Goal: Task Accomplishment & Management: Complete application form

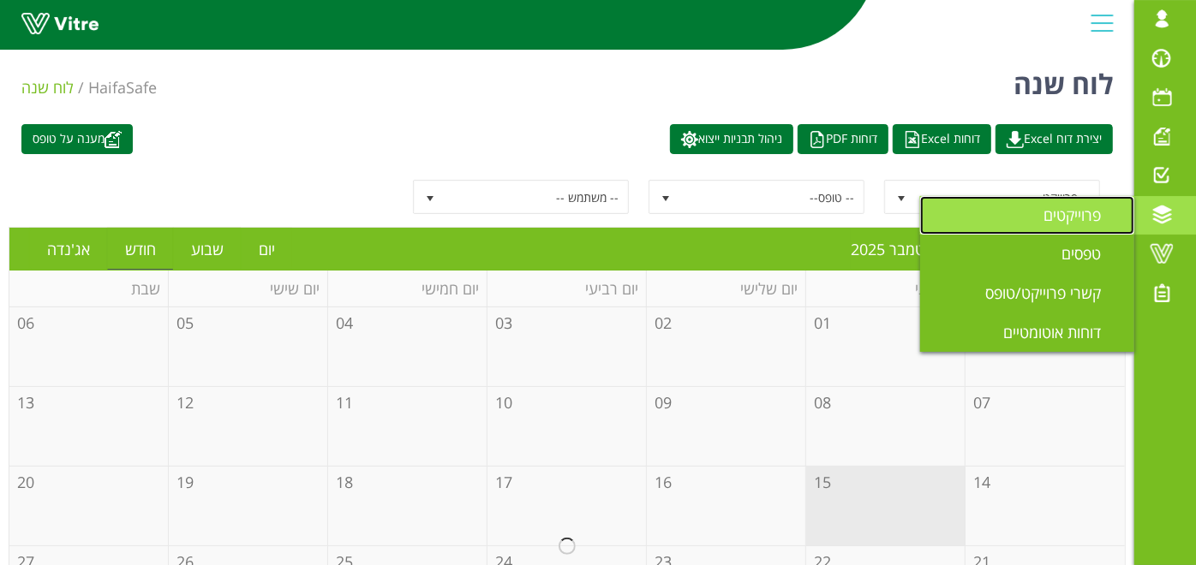
click at [1088, 222] on span "פרוייקטים" at bounding box center [1082, 215] width 78 height 21
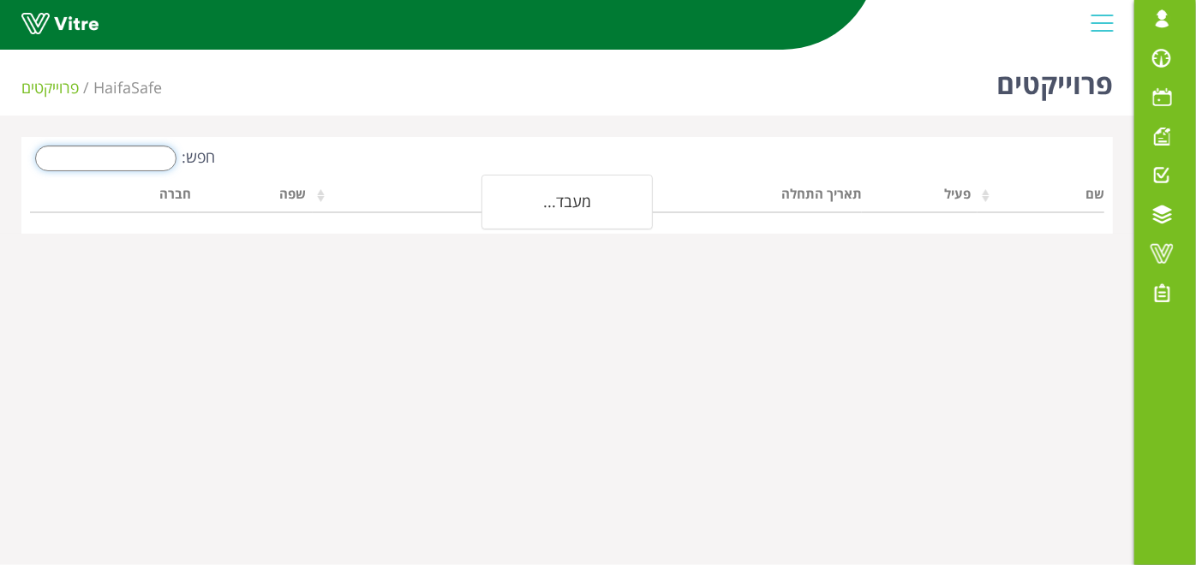
click at [105, 152] on input "חפש:" at bounding box center [105, 159] width 141 height 26
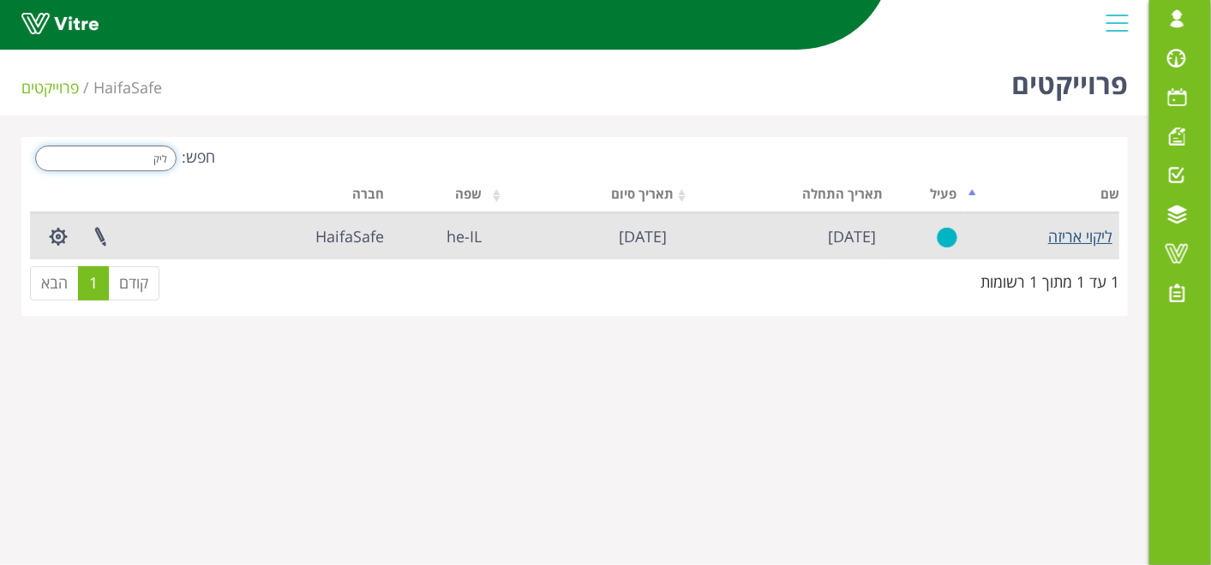
type input "ליק"
click at [1092, 226] on link "ליקוי אריזה" at bounding box center [1080, 236] width 64 height 21
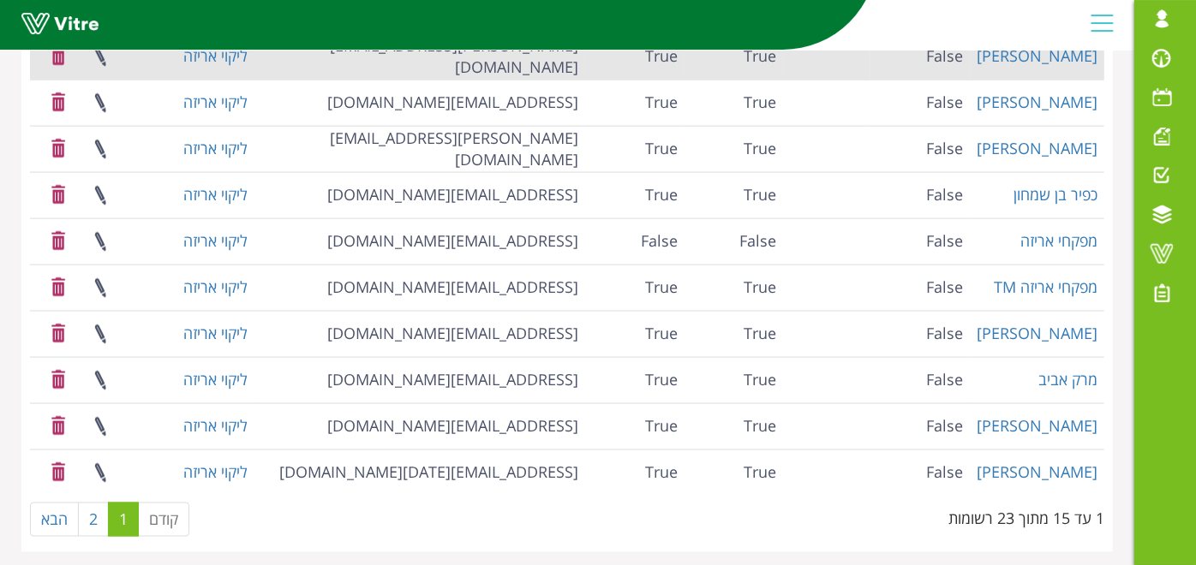
scroll to position [1444, 0]
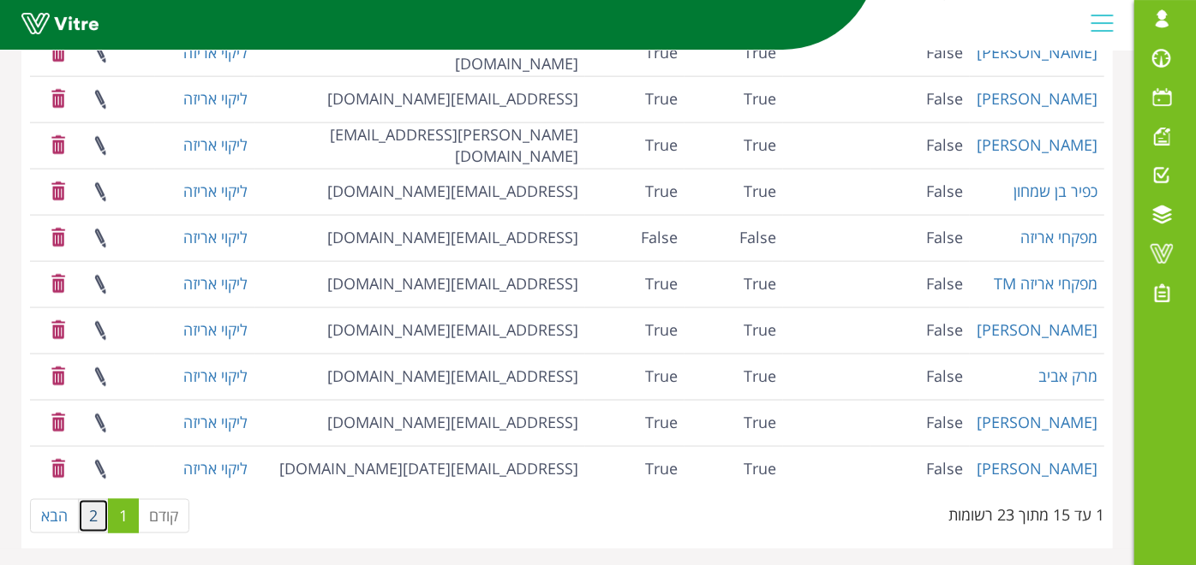
click at [87, 513] on link "2" at bounding box center [93, 516] width 31 height 34
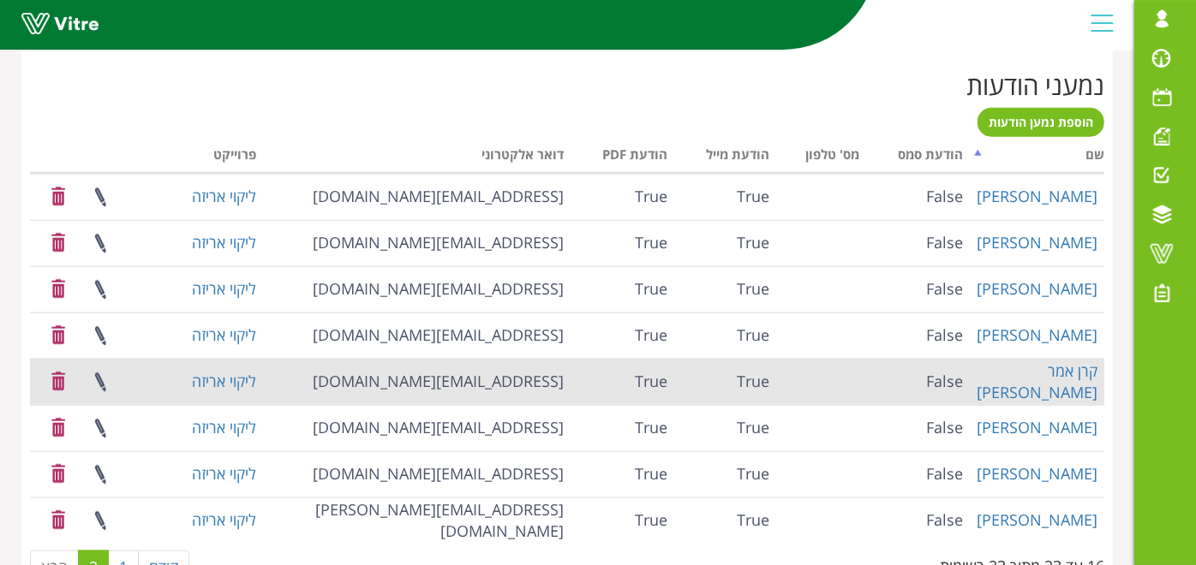
scroll to position [1025, 0]
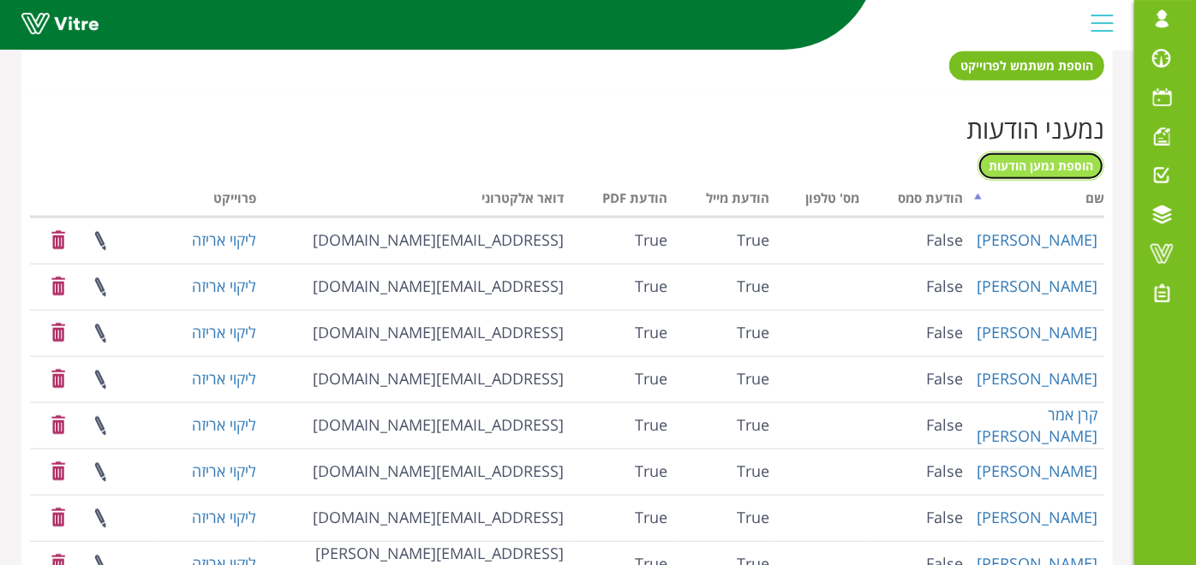
click at [1056, 164] on span "הוספת נמען הודעות" at bounding box center [1041, 166] width 105 height 16
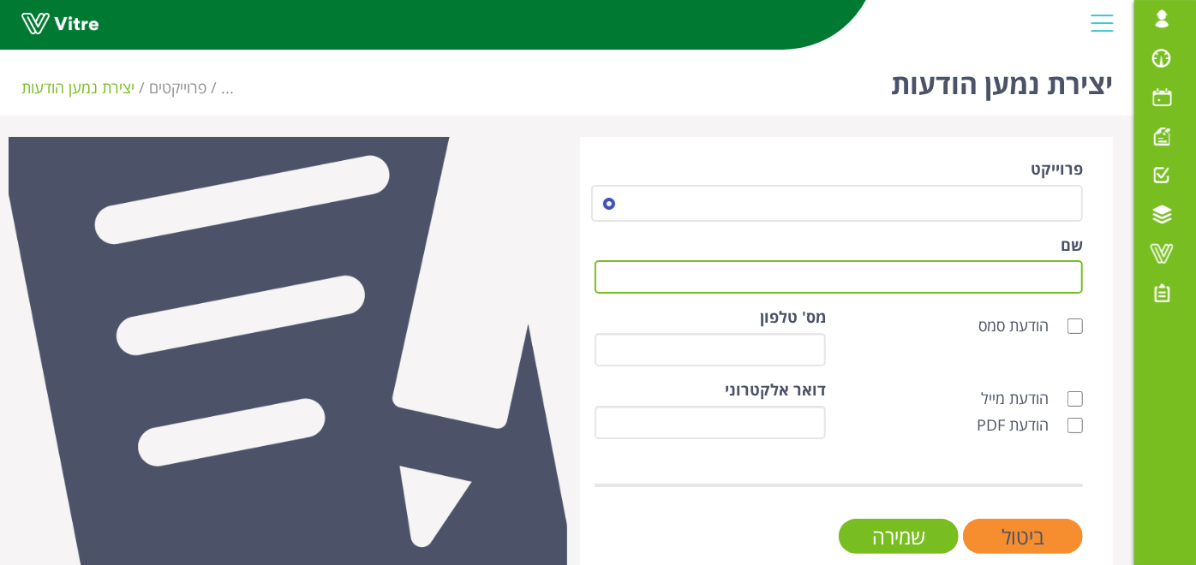
click at [949, 278] on input "שם" at bounding box center [839, 276] width 488 height 33
type input "[PERSON_NAME]"
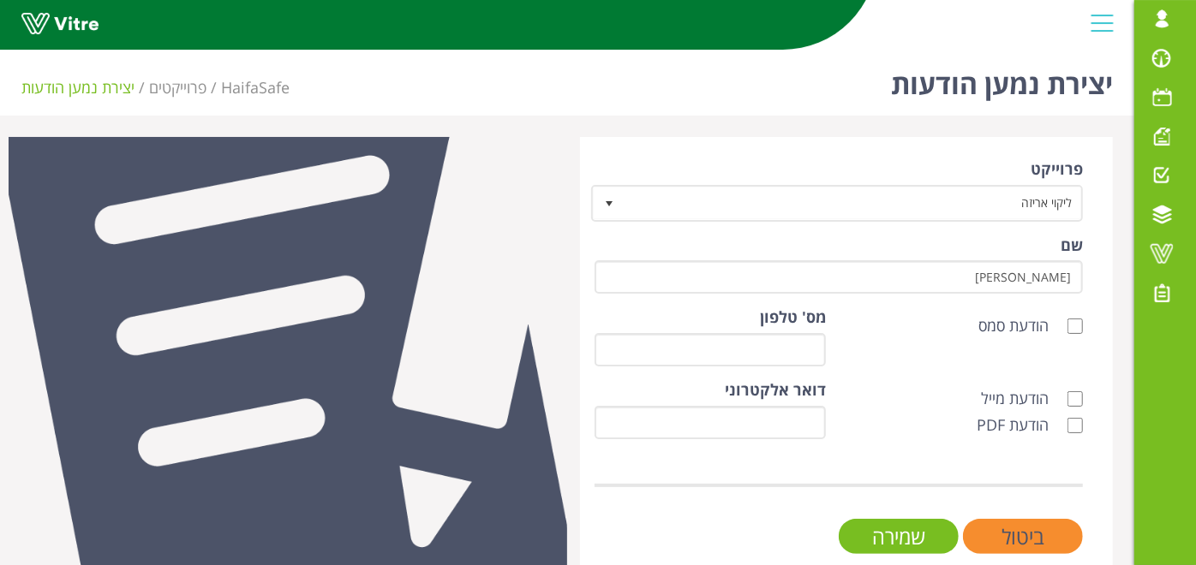
type input "[PERSON_NAME][EMAIL_ADDRESS][DOMAIN_NAME]"
click at [1060, 401] on label "הודעת מייל" at bounding box center [1023, 399] width 85 height 22
click at [1067, 401] on input "הודעת מייל" at bounding box center [1074, 399] width 15 height 15
checkbox input "true"
click at [1063, 433] on label "הודעת PDF" at bounding box center [1021, 426] width 89 height 22
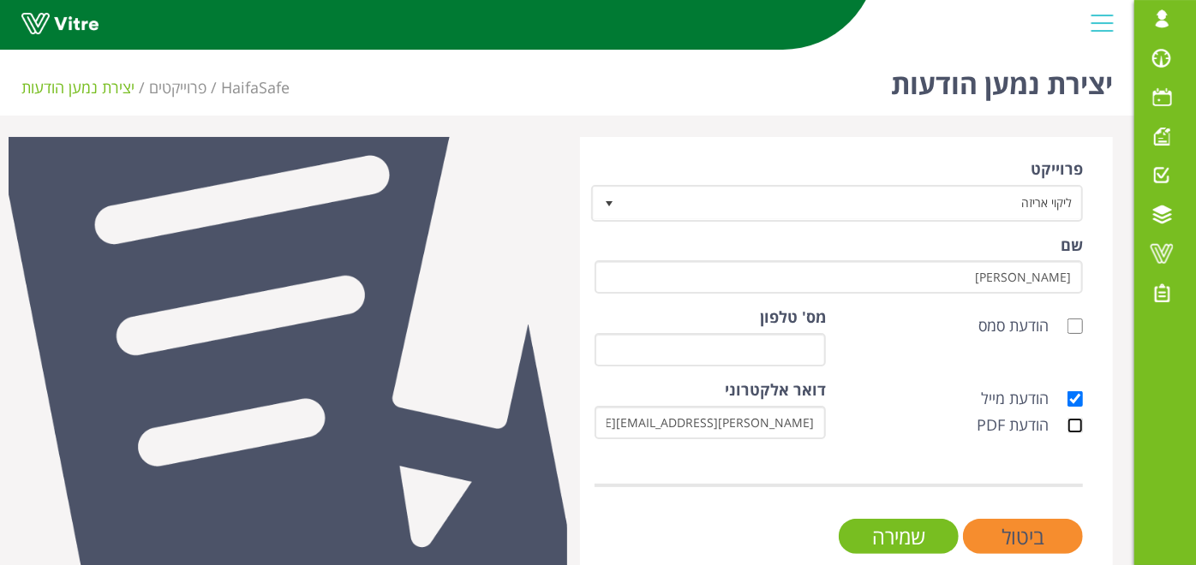
click at [1067, 433] on input "הודעת PDF" at bounding box center [1074, 425] width 15 height 15
checkbox input "true"
click at [891, 535] on input "שמירה" at bounding box center [899, 536] width 120 height 35
click at [929, 533] on input "שמירה" at bounding box center [899, 536] width 120 height 35
click at [921, 380] on div "הודעת מייל הודעת PDF" at bounding box center [967, 412] width 257 height 65
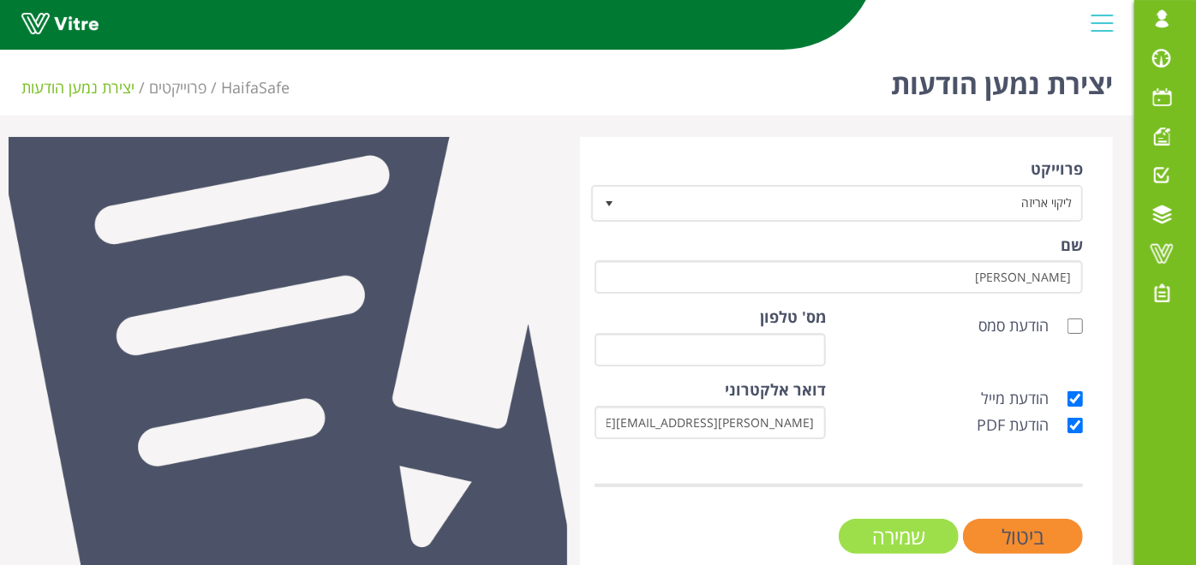
click at [891, 526] on input "שמירה" at bounding box center [899, 536] width 120 height 35
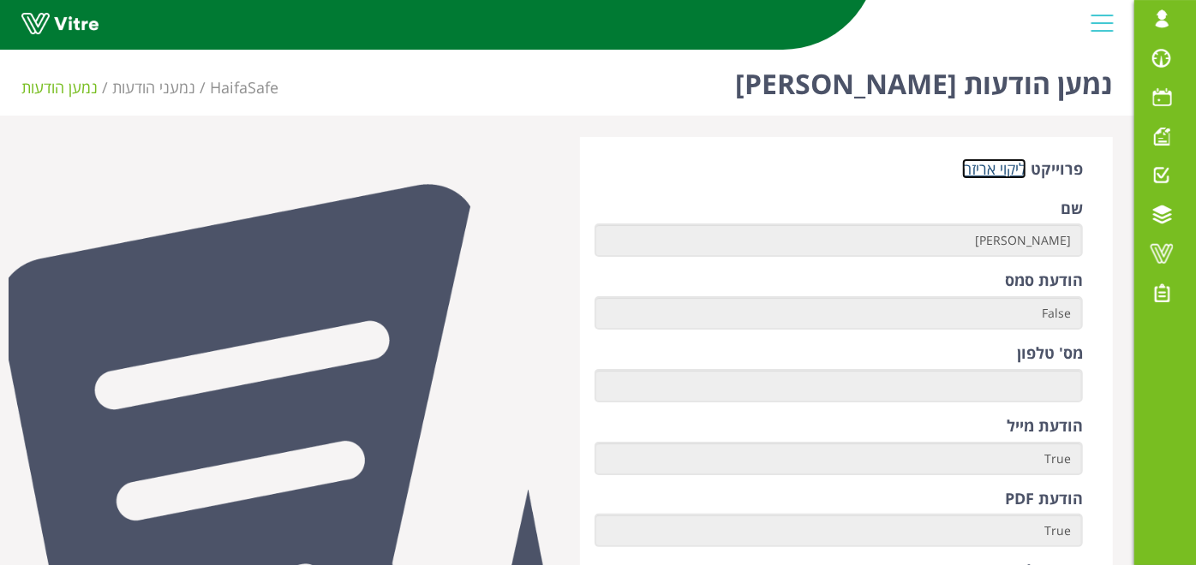
click at [1007, 166] on link "ליקוי אריזה" at bounding box center [994, 168] width 64 height 21
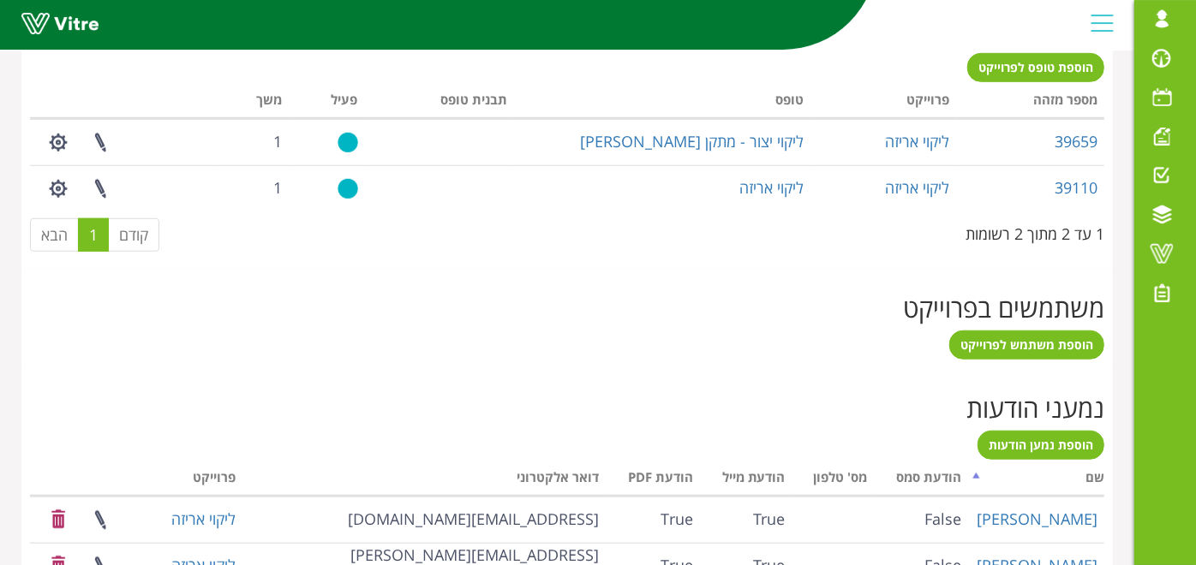
scroll to position [857, 0]
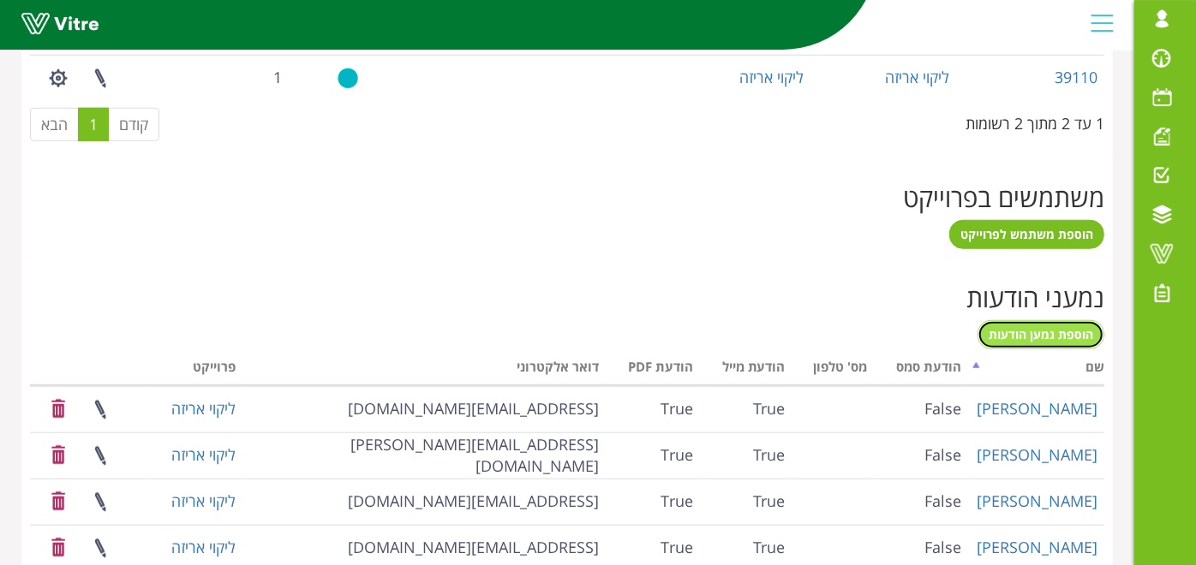
click at [1021, 330] on span "הוספת נמען הודעות" at bounding box center [1041, 334] width 105 height 16
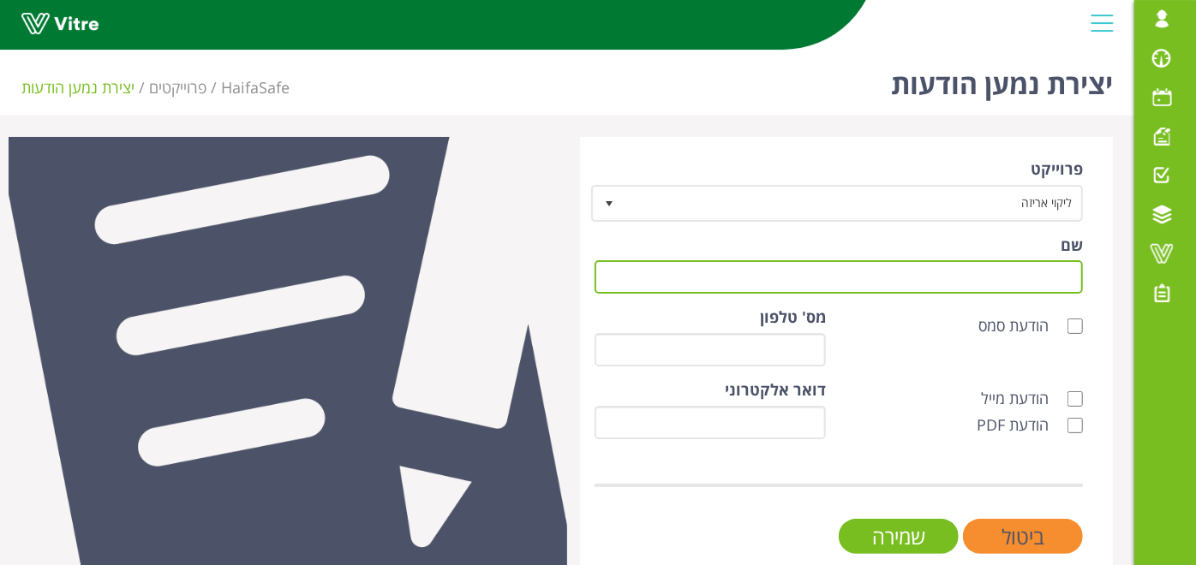
click at [969, 281] on input "שם" at bounding box center [839, 276] width 488 height 33
type input "[PERSON_NAME]"
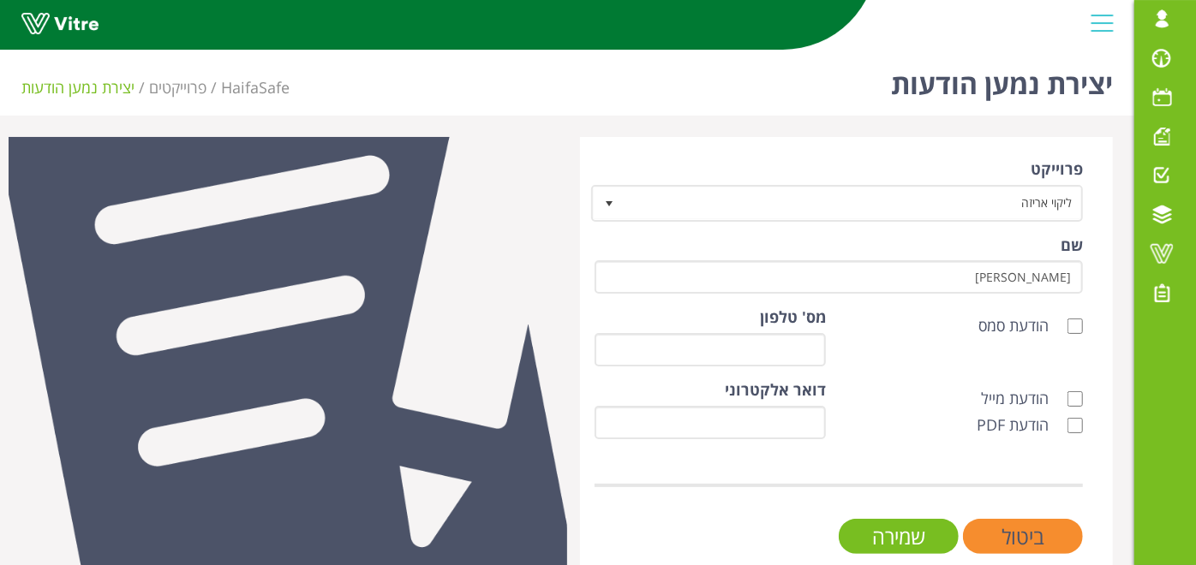
type input "Maria.Guchenko@haifa-group.com"
click at [1067, 403] on label "הודעת מייל" at bounding box center [1032, 399] width 102 height 22
click at [1067, 403] on input "הודעת מייל" at bounding box center [1074, 399] width 15 height 15
checkbox input "true"
click at [1067, 419] on label "הודעת PDF" at bounding box center [1030, 426] width 106 height 22
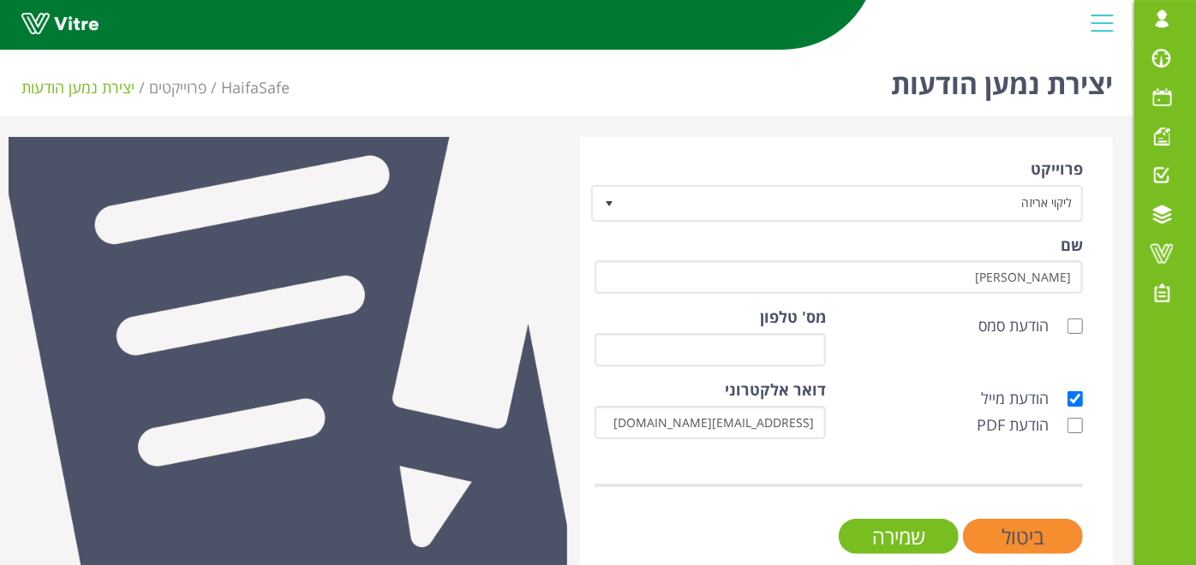
click at [1067, 419] on input "הודעת PDF" at bounding box center [1074, 425] width 15 height 15
checkbox input "true"
click at [932, 529] on input "שמירה" at bounding box center [899, 536] width 120 height 35
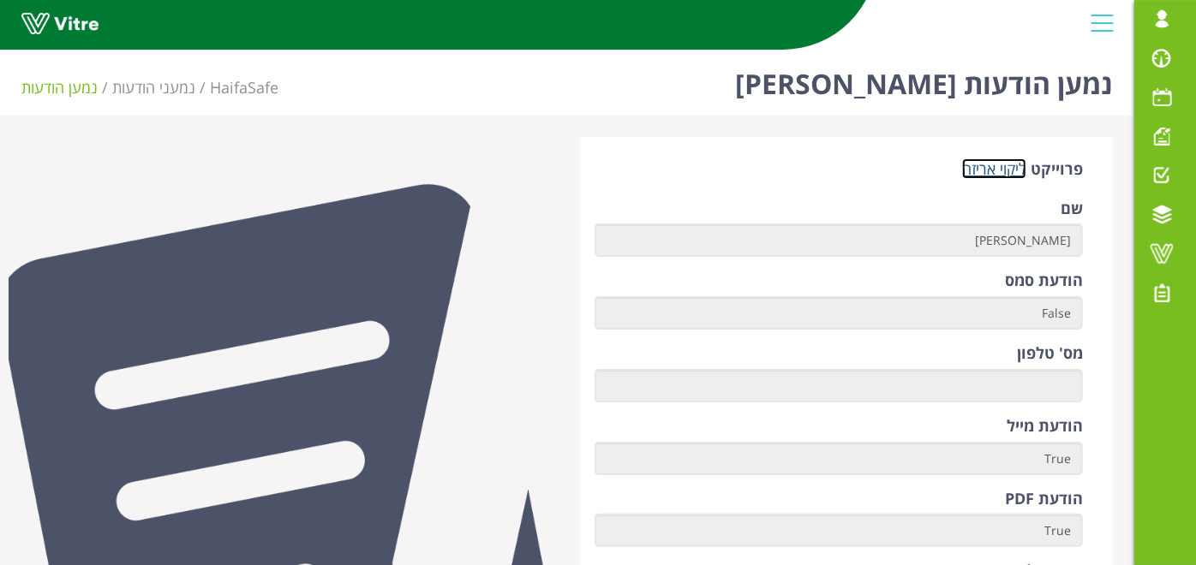
click at [976, 167] on link "ליקוי אריזה" at bounding box center [994, 168] width 64 height 21
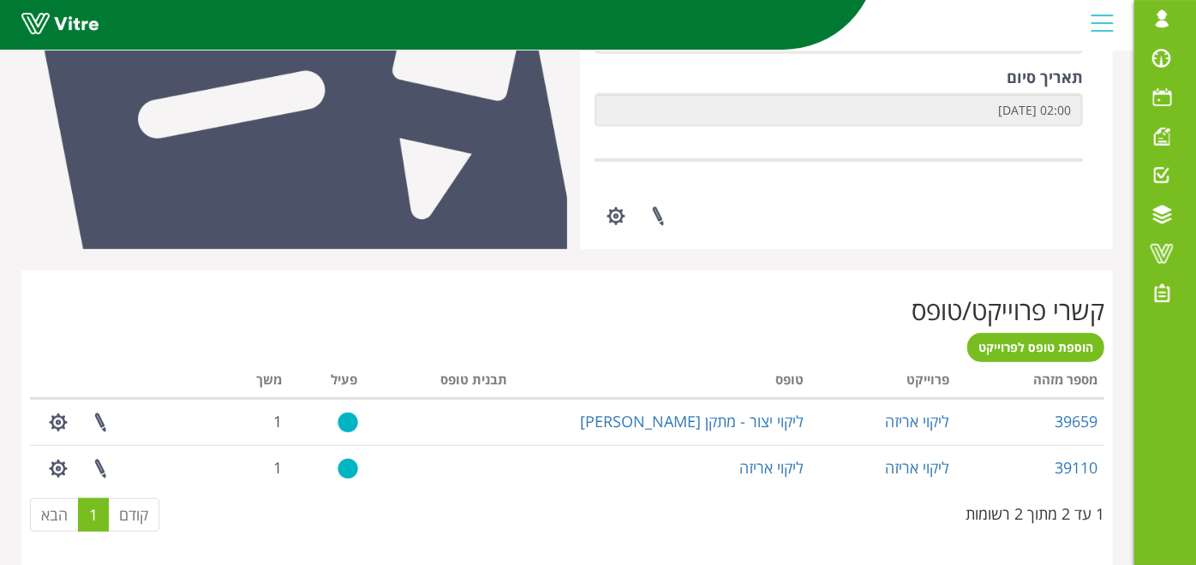
scroll to position [857, 0]
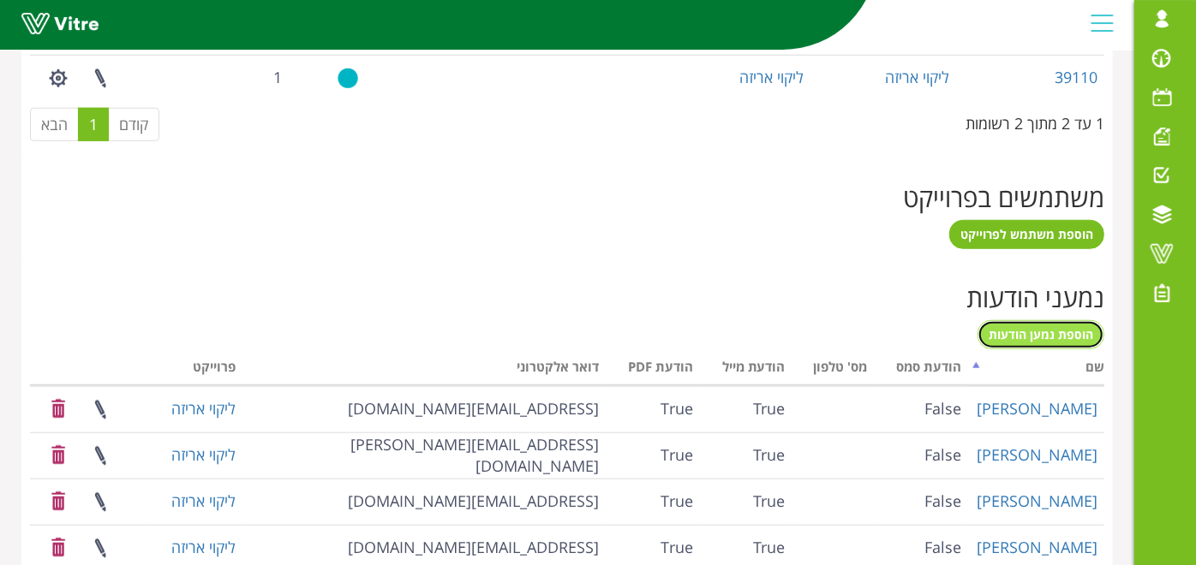
click at [1026, 326] on span "הוספת נמען הודעות" at bounding box center [1041, 334] width 105 height 16
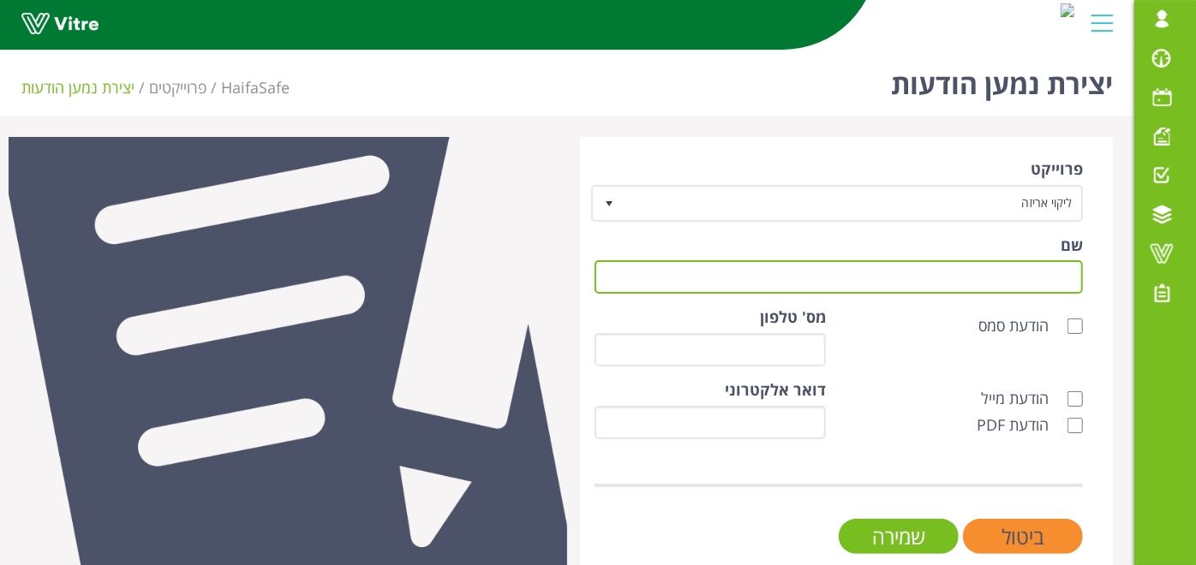
click at [898, 271] on input "שם" at bounding box center [839, 276] width 488 height 33
type input "עידן חגג"
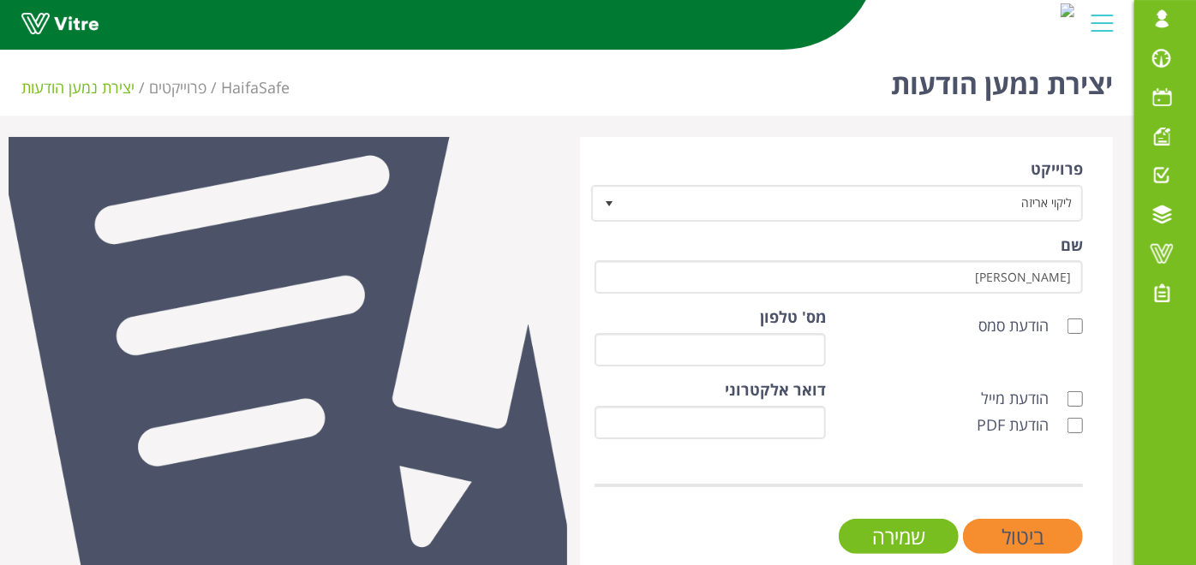
type input "idan.hagag@haifa-group.com"
click at [1013, 397] on label "הודעת מייל" at bounding box center [1023, 399] width 85 height 22
click at [1067, 397] on input "הודעת מייל" at bounding box center [1074, 399] width 15 height 15
checkbox input "true"
click at [1022, 433] on label "הודעת PDF" at bounding box center [1021, 426] width 89 height 22
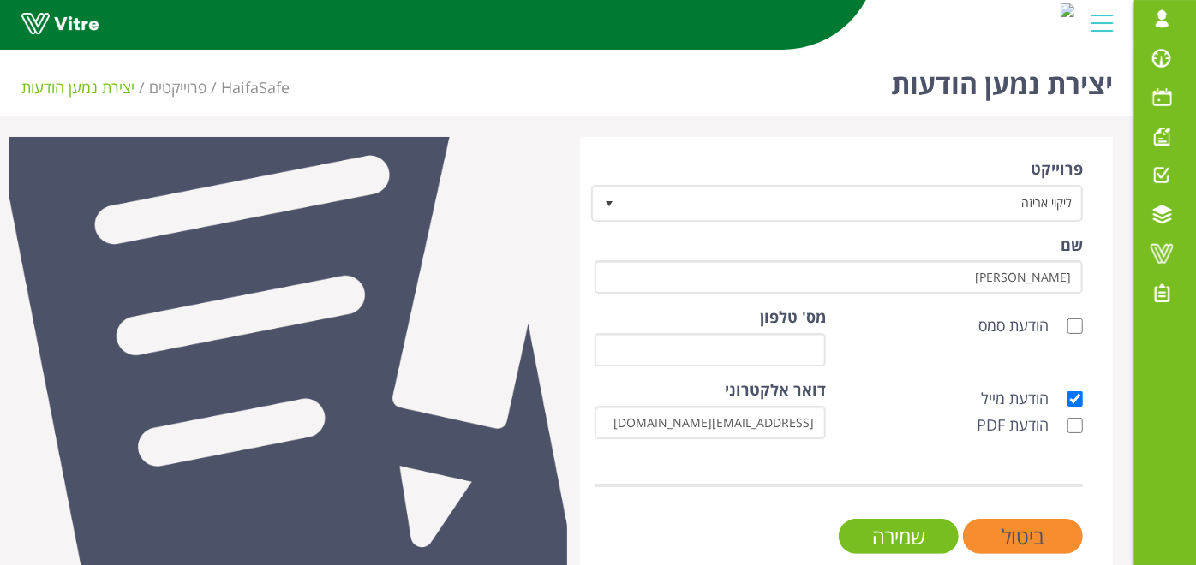
click at [1067, 433] on input "הודעת PDF" at bounding box center [1074, 425] width 15 height 15
checkbox input "true"
click at [933, 533] on input "שמירה" at bounding box center [899, 536] width 120 height 35
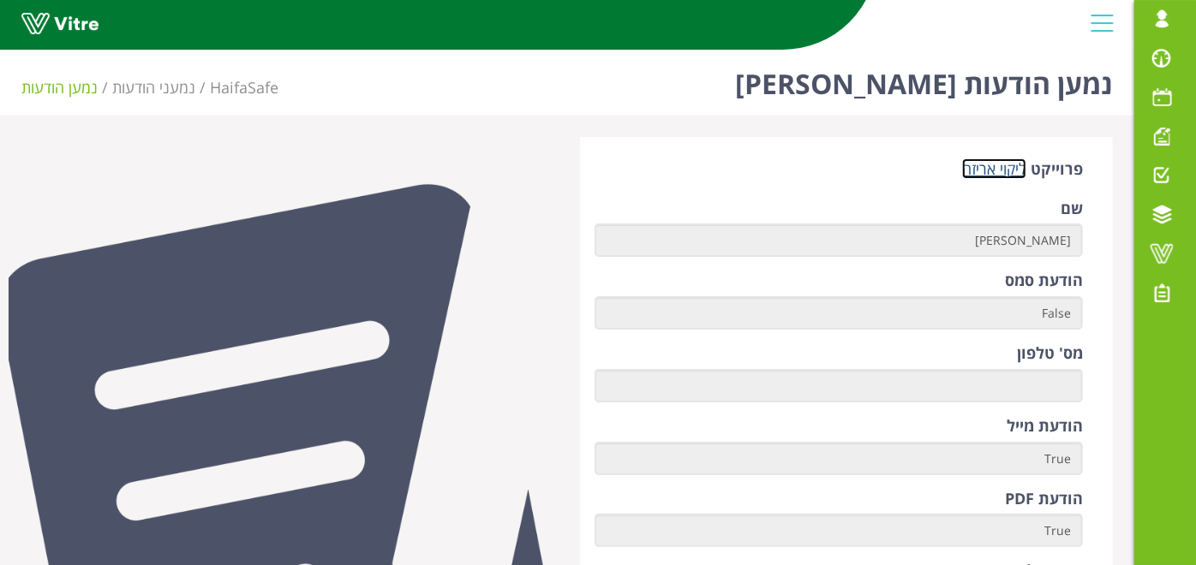
click at [1001, 168] on link "ליקוי אריזה" at bounding box center [994, 168] width 64 height 21
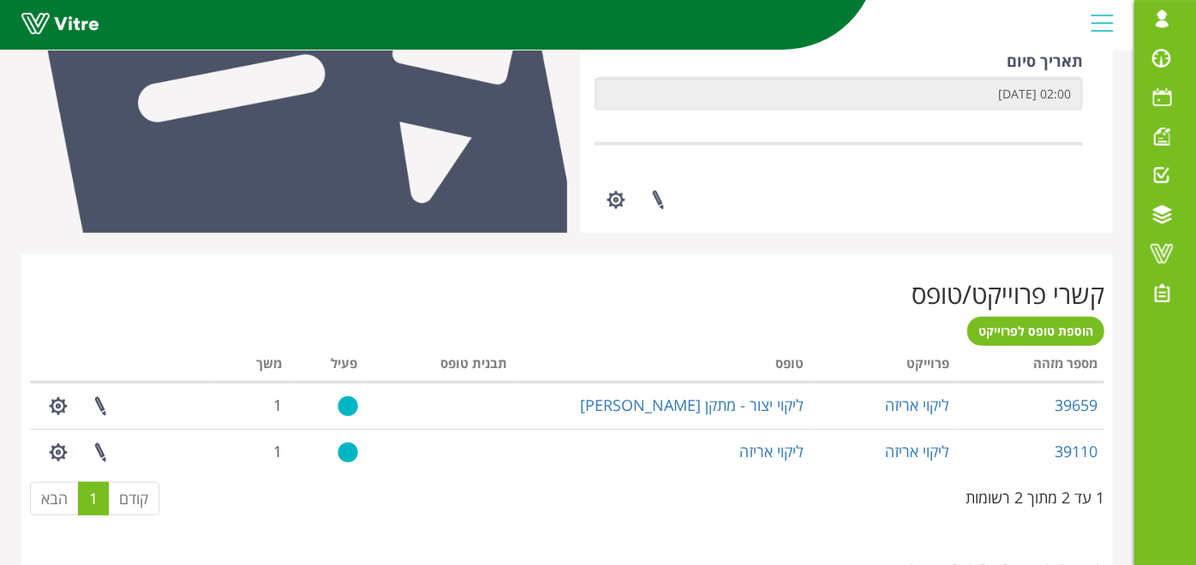
scroll to position [666, 0]
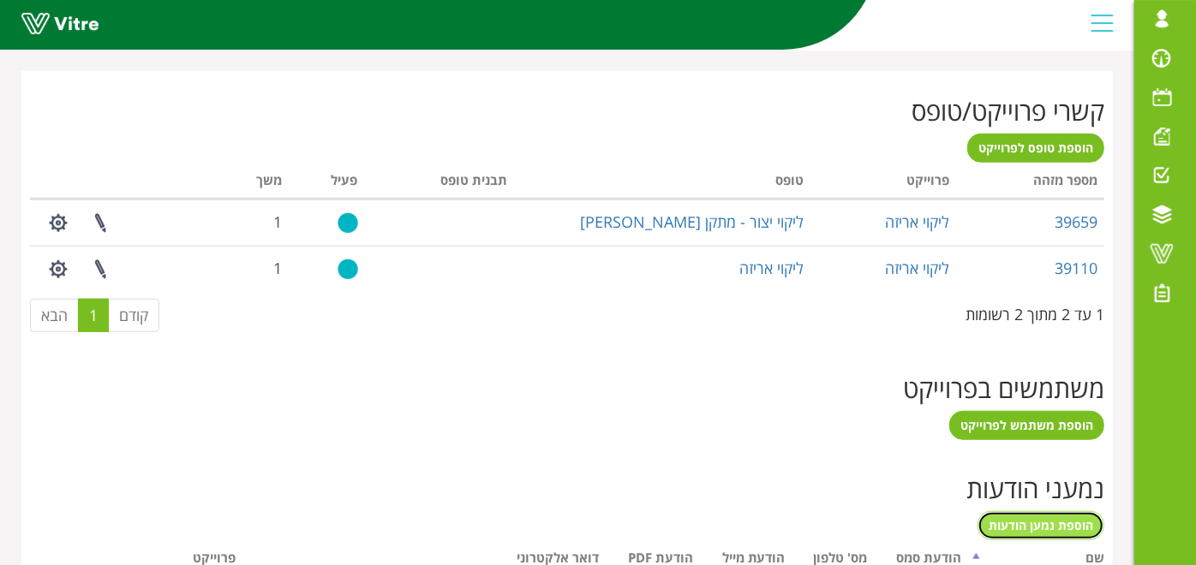
click at [1020, 520] on span "הוספת נמען הודעות" at bounding box center [1041, 525] width 105 height 16
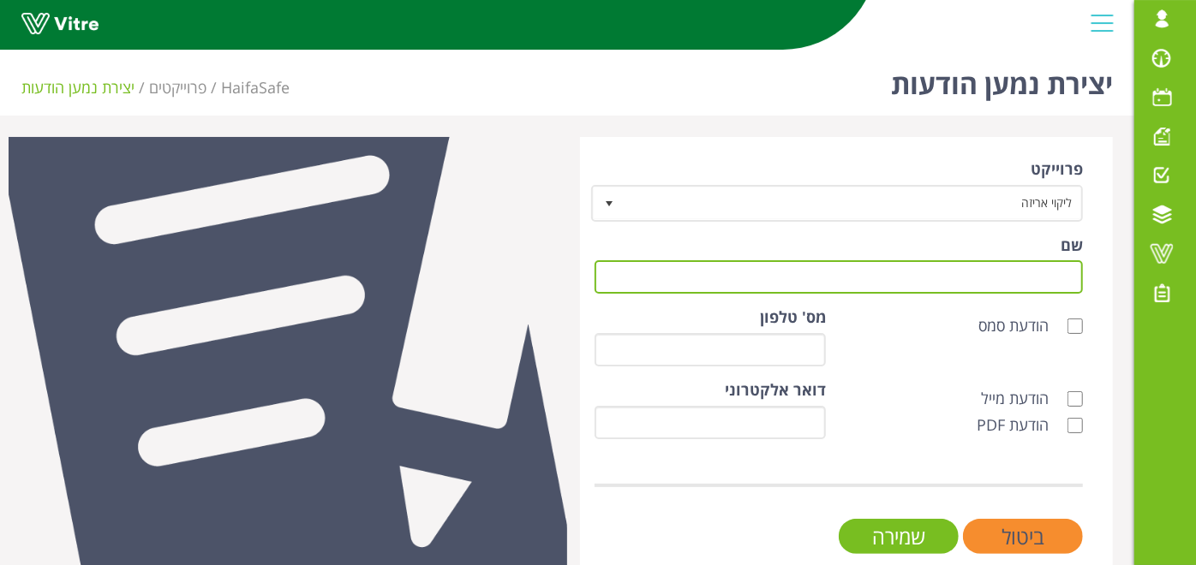
click at [904, 272] on input "שם" at bounding box center [839, 276] width 488 height 33
type input "[PERSON_NAME]"
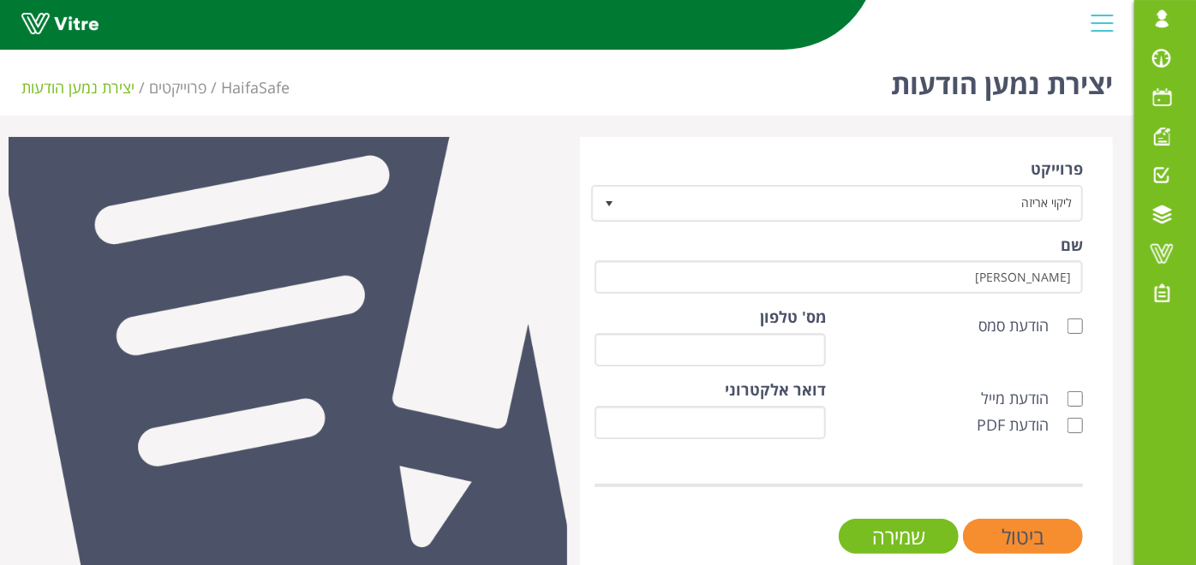
click at [890, 332] on div "הודעת סמס" at bounding box center [967, 326] width 231 height 22
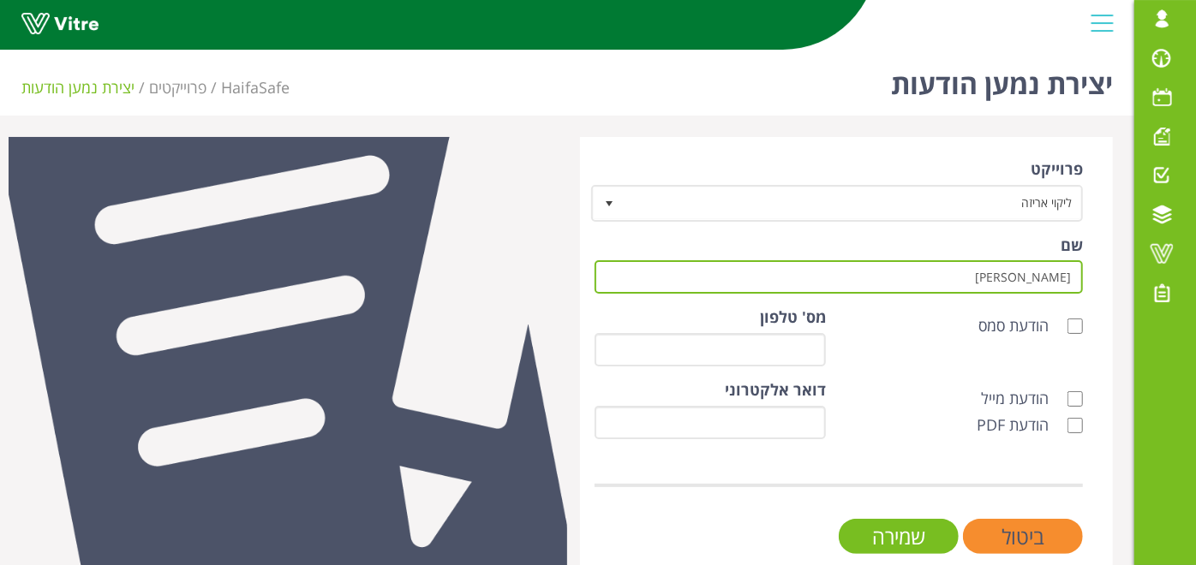
click at [929, 278] on input "[PERSON_NAME]" at bounding box center [839, 276] width 488 height 33
click at [891, 285] on input "[PERSON_NAME]" at bounding box center [839, 276] width 488 height 33
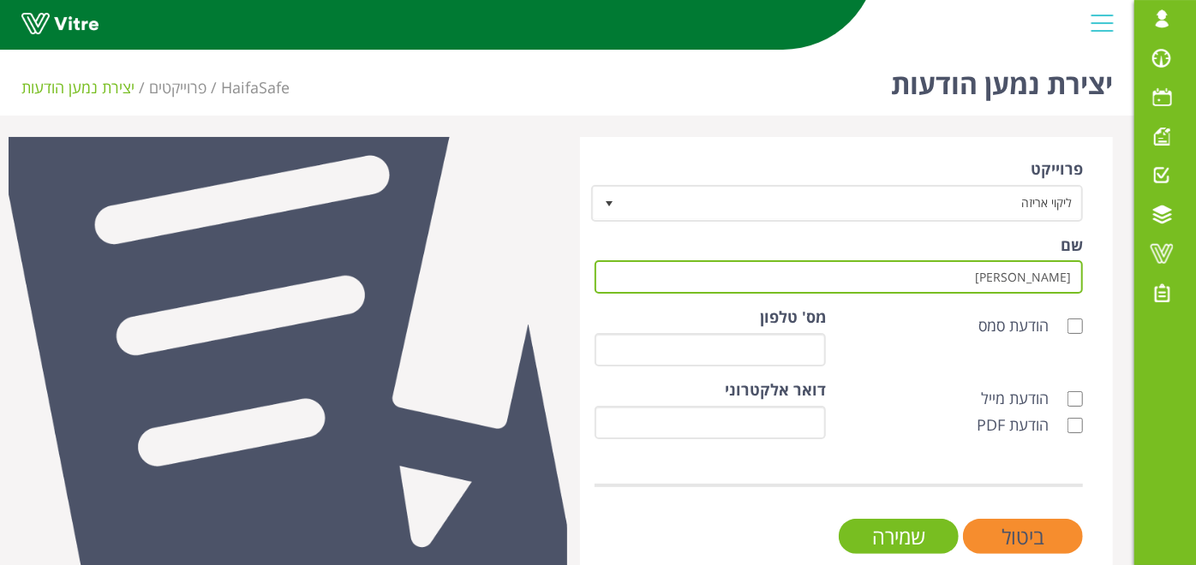
click at [891, 285] on input "[PERSON_NAME]" at bounding box center [839, 276] width 488 height 33
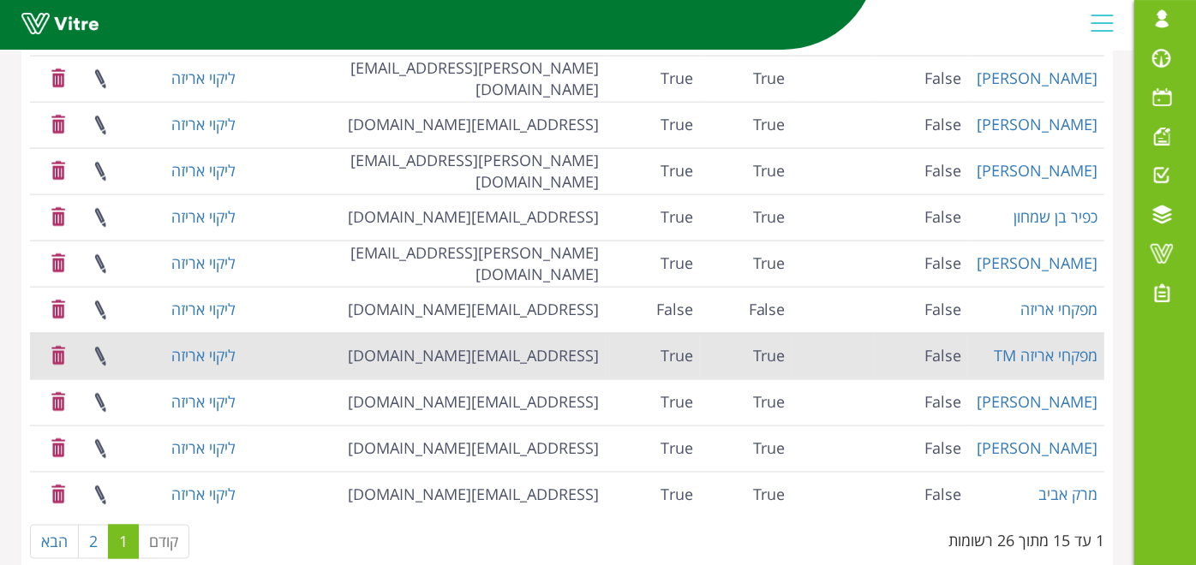
scroll to position [1444, 0]
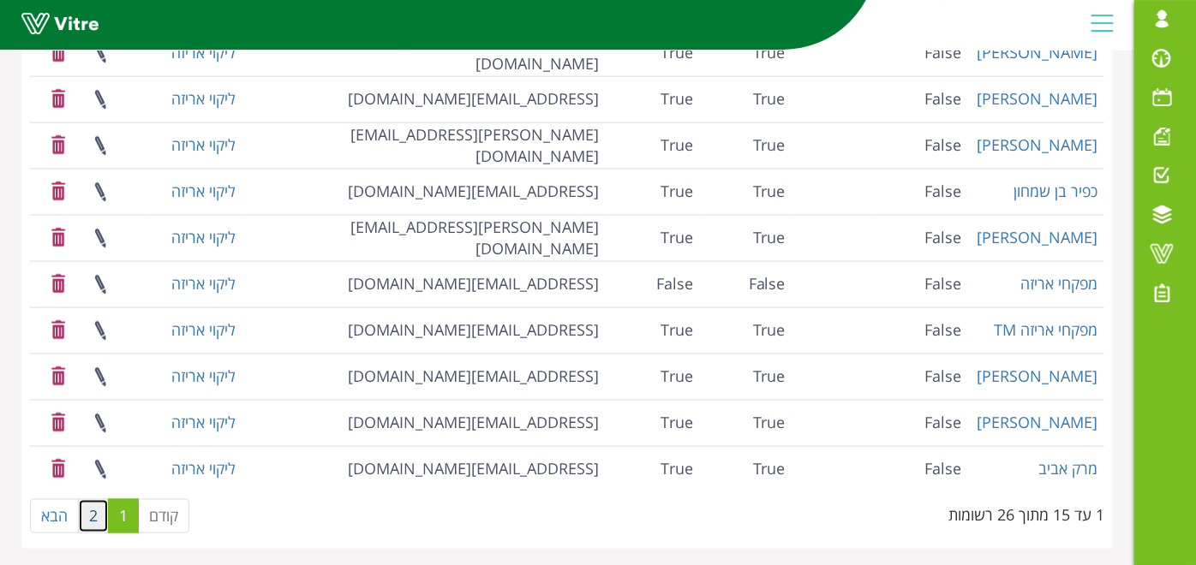
click at [95, 511] on link "2" at bounding box center [93, 516] width 31 height 34
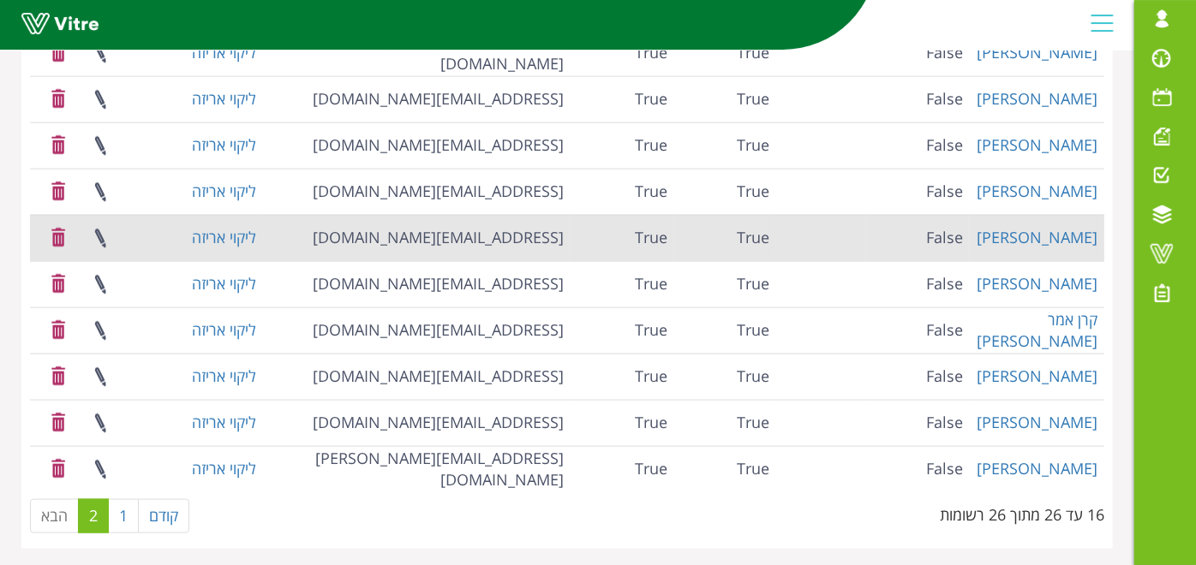
scroll to position [783, 0]
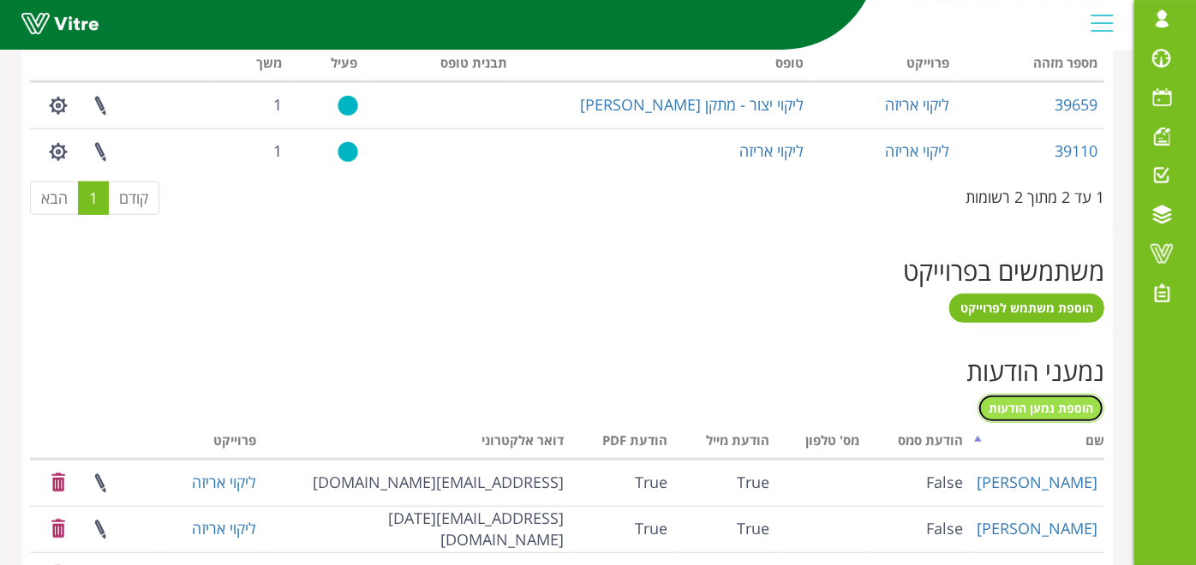
click at [1049, 411] on span "הוספת נמען הודעות" at bounding box center [1041, 408] width 105 height 16
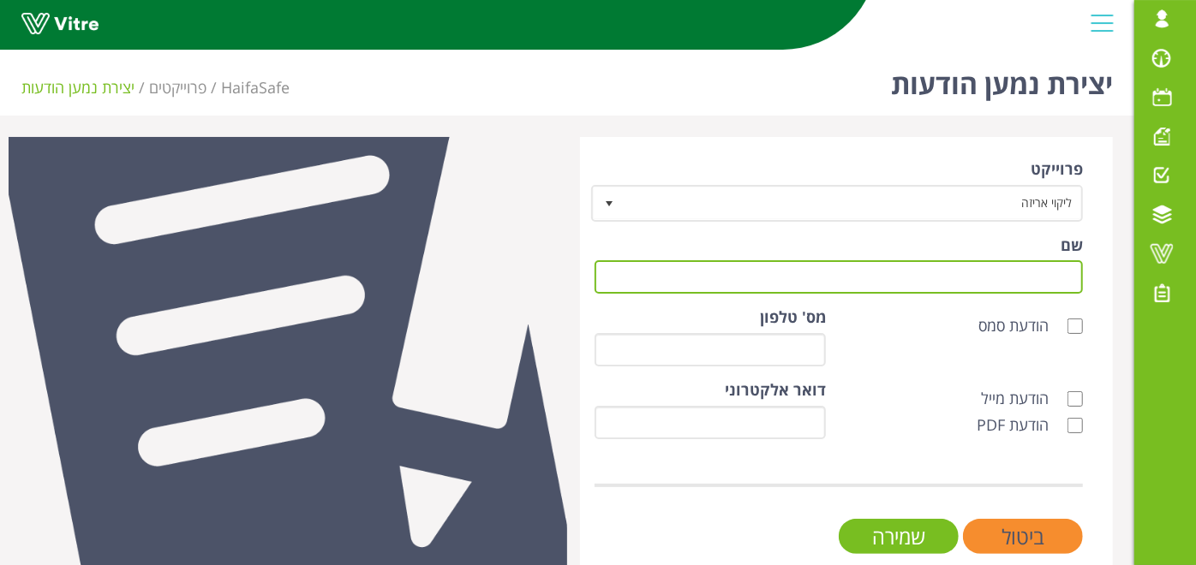
click at [1003, 272] on input "שם" at bounding box center [839, 276] width 488 height 33
type input "שמעון לוי"
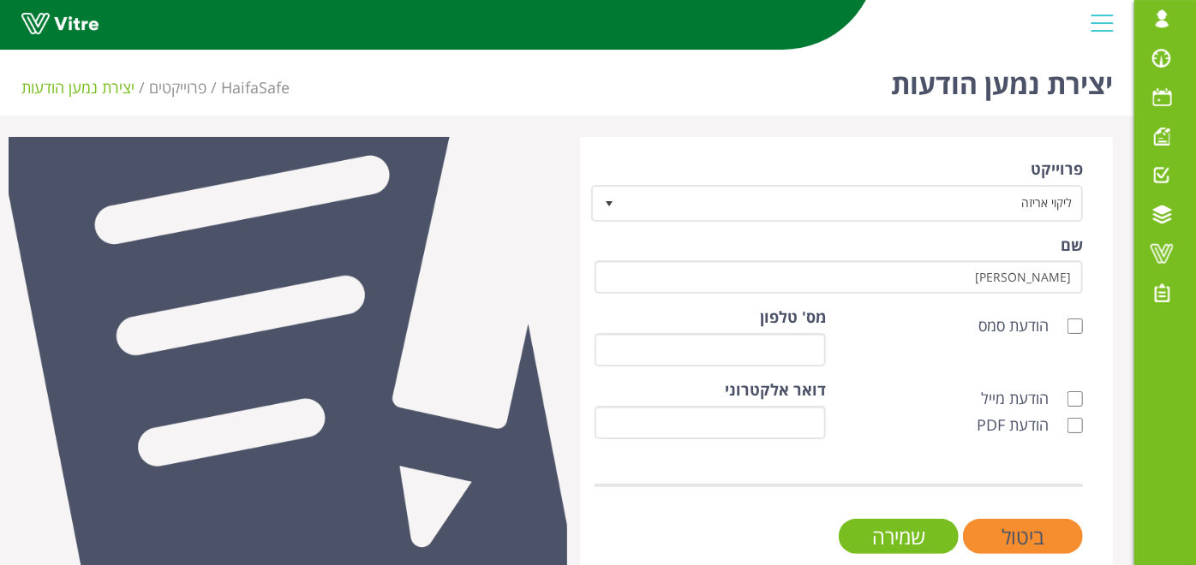
click at [938, 328] on div "הודעת סמס" at bounding box center [967, 326] width 231 height 22
click at [1079, 420] on input "הודעת PDF" at bounding box center [1074, 425] width 15 height 15
checkbox input "true"
click at [1078, 389] on label "הודעת מייל" at bounding box center [1032, 399] width 102 height 22
click at [1078, 392] on input "הודעת מייל" at bounding box center [1074, 399] width 15 height 15
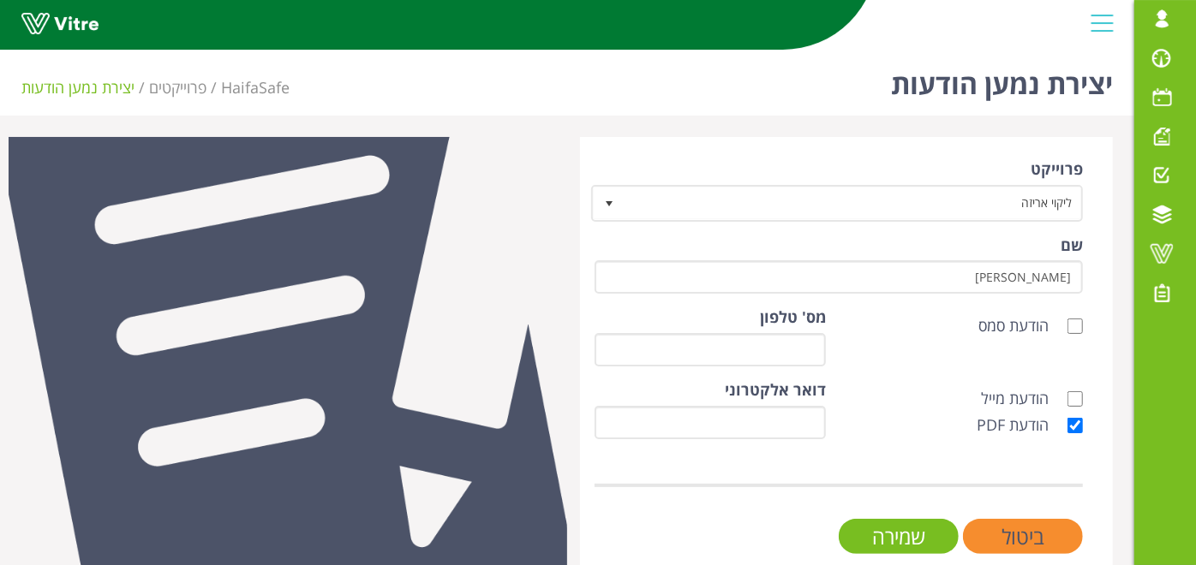
checkbox input "true"
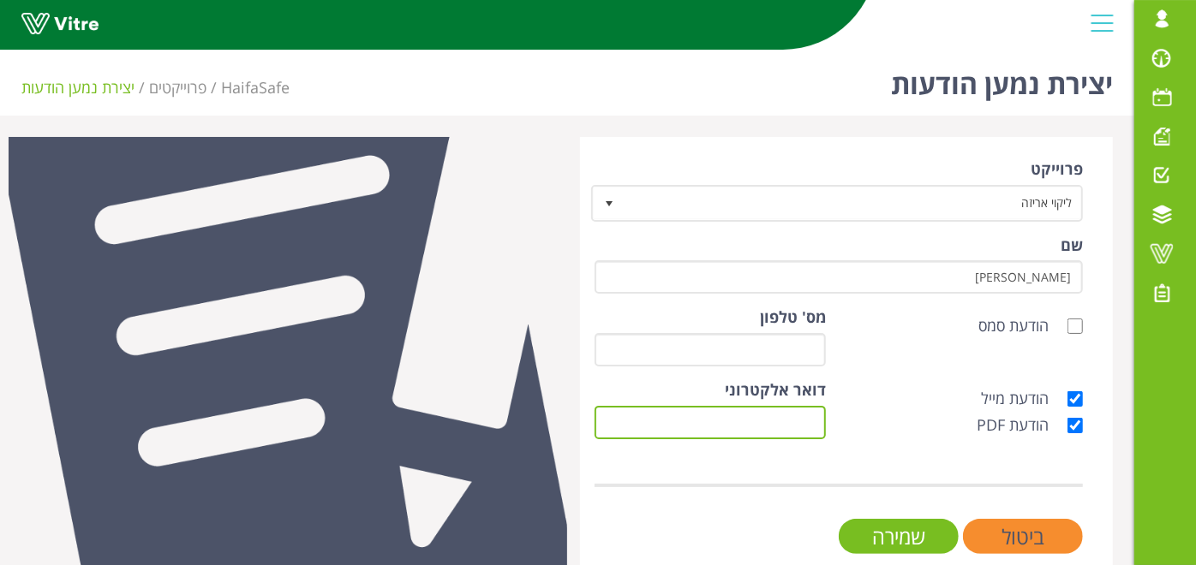
click at [763, 427] on input "דואר אלקטרוני" at bounding box center [710, 422] width 231 height 33
paste input "shimon.levy@haifa-group.com"
type input "shimon.levy@haifa-group.com"
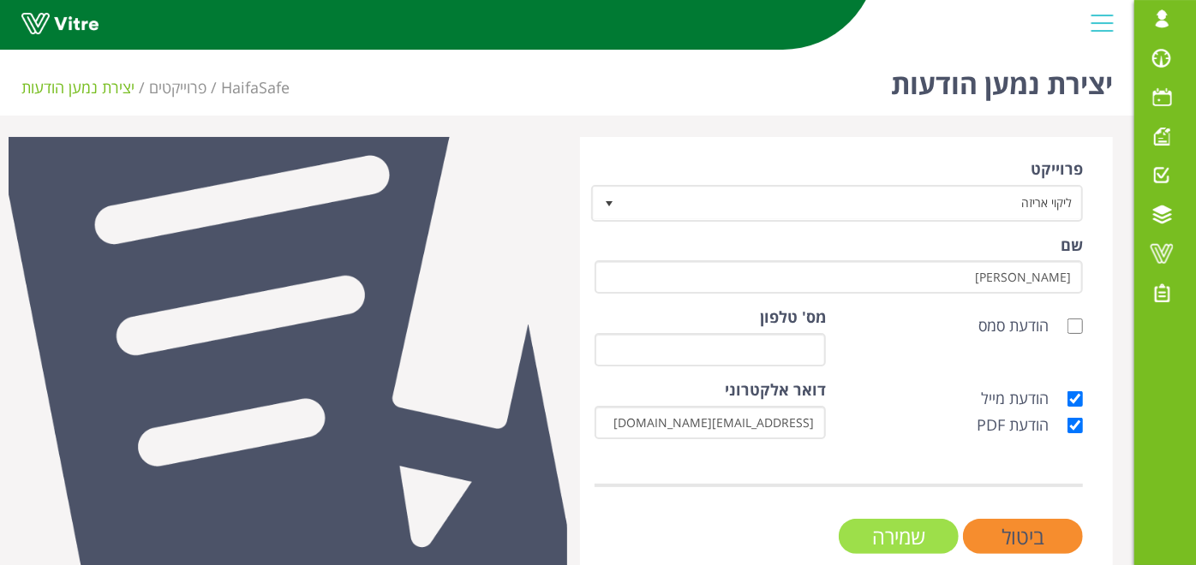
click at [931, 535] on input "שמירה" at bounding box center [899, 536] width 120 height 35
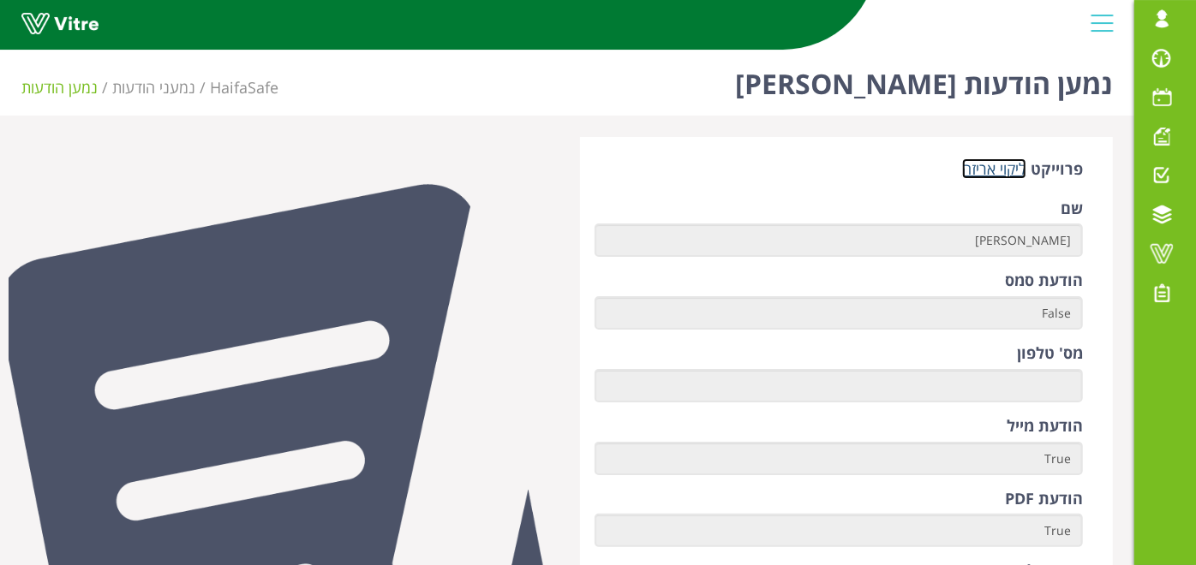
click at [989, 172] on link "ליקוי אריזה" at bounding box center [994, 168] width 64 height 21
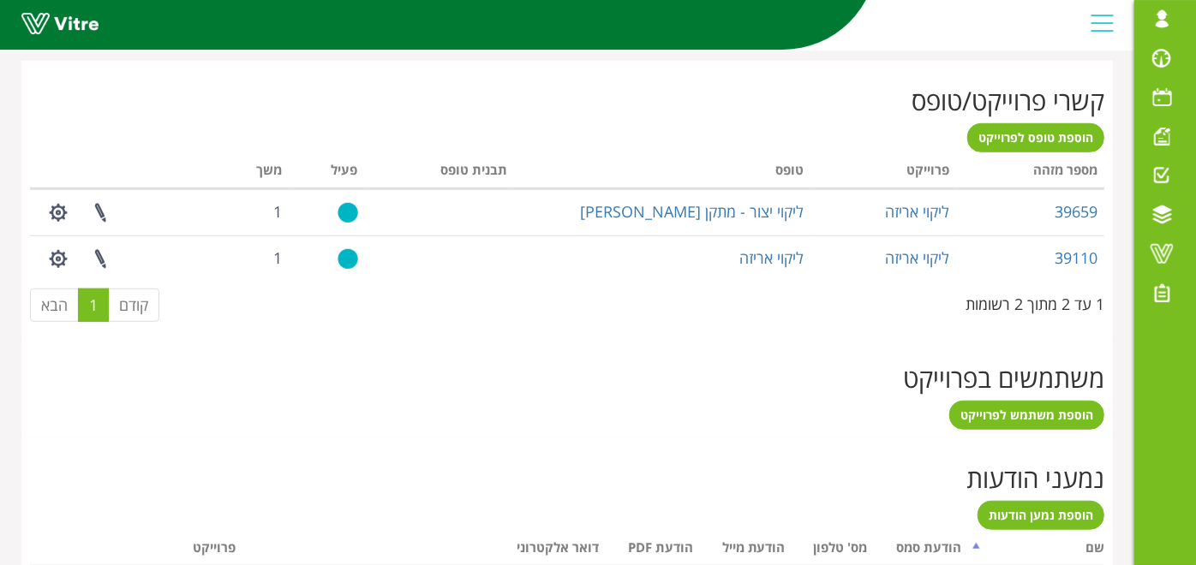
scroll to position [952, 0]
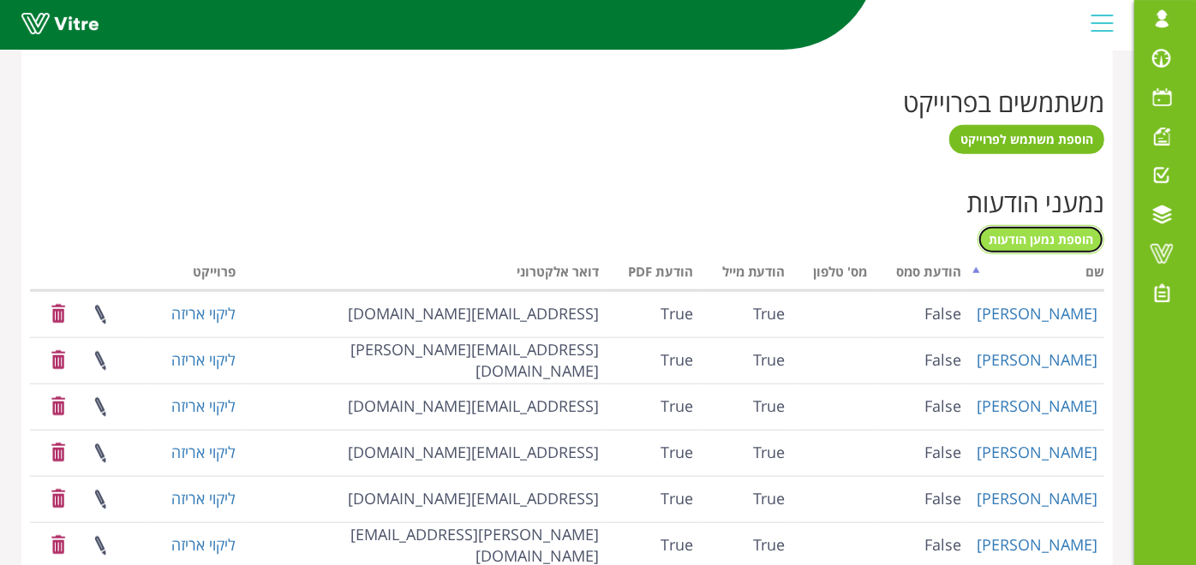
click at [1068, 243] on span "הוספת נמען הודעות" at bounding box center [1041, 239] width 105 height 16
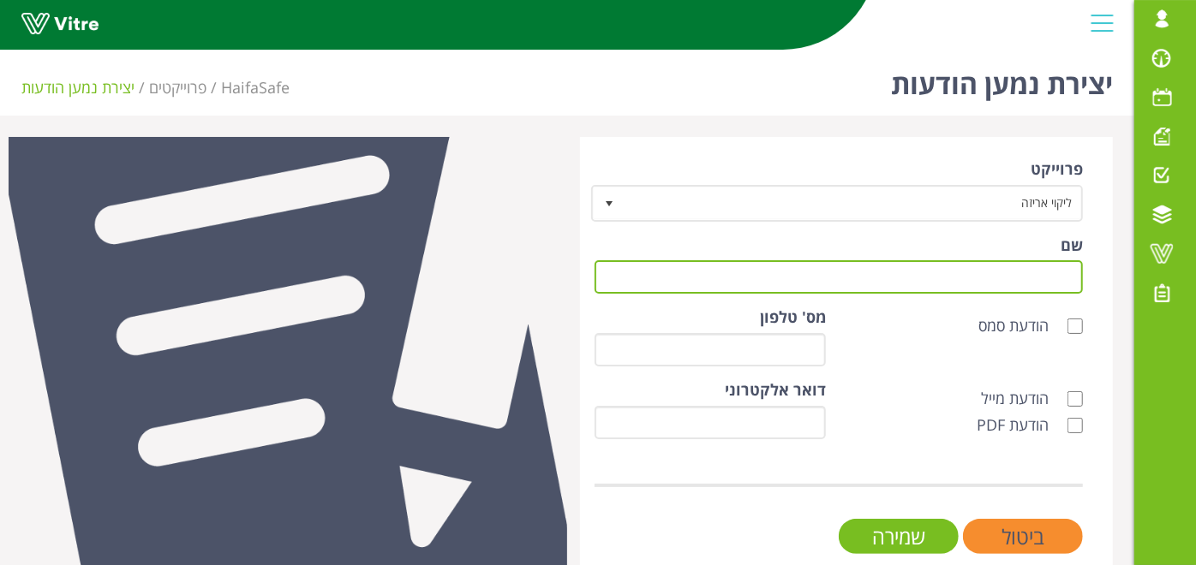
click at [1011, 271] on input "שם" at bounding box center [839, 276] width 488 height 33
type input "s"
type input "[PERSON_NAME] בן [PERSON_NAME]"
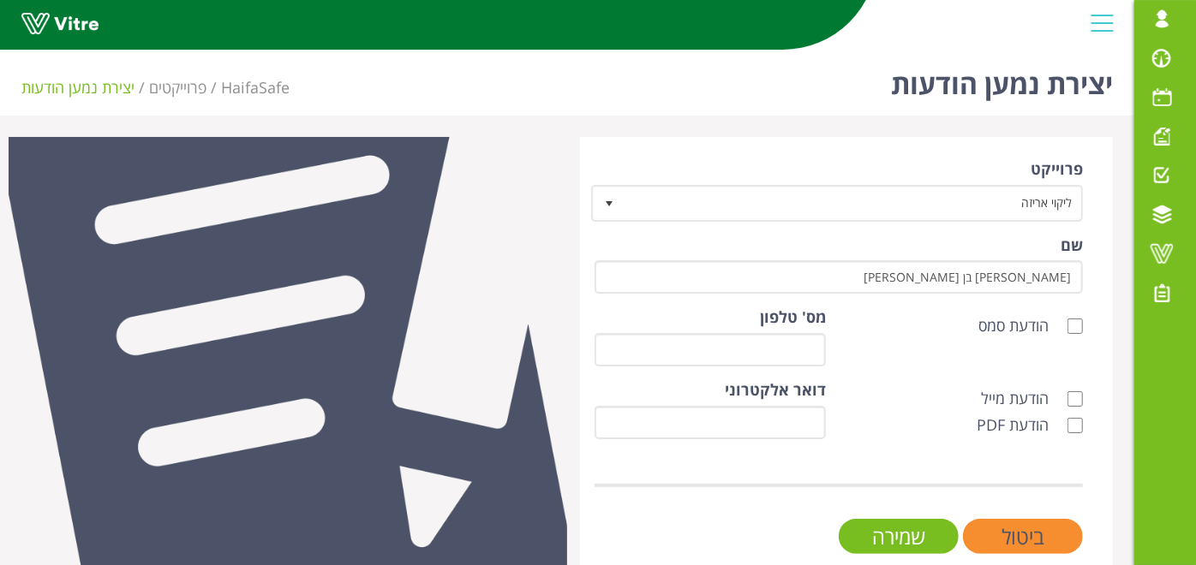
click at [1019, 392] on label "הודעת מייל" at bounding box center [1023, 399] width 85 height 22
click at [1067, 392] on input "הודעת מייל" at bounding box center [1074, 399] width 15 height 15
checkbox input "true"
click at [1023, 423] on label "הודעת PDF" at bounding box center [1021, 426] width 89 height 22
click at [1067, 423] on input "הודעת PDF" at bounding box center [1074, 425] width 15 height 15
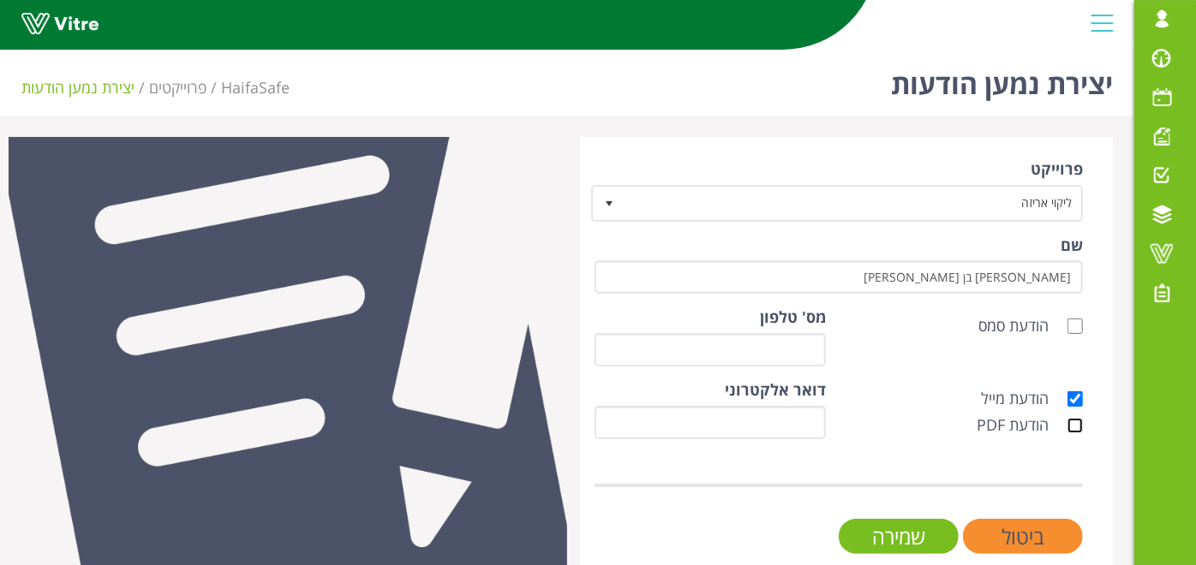
checkbox input "true"
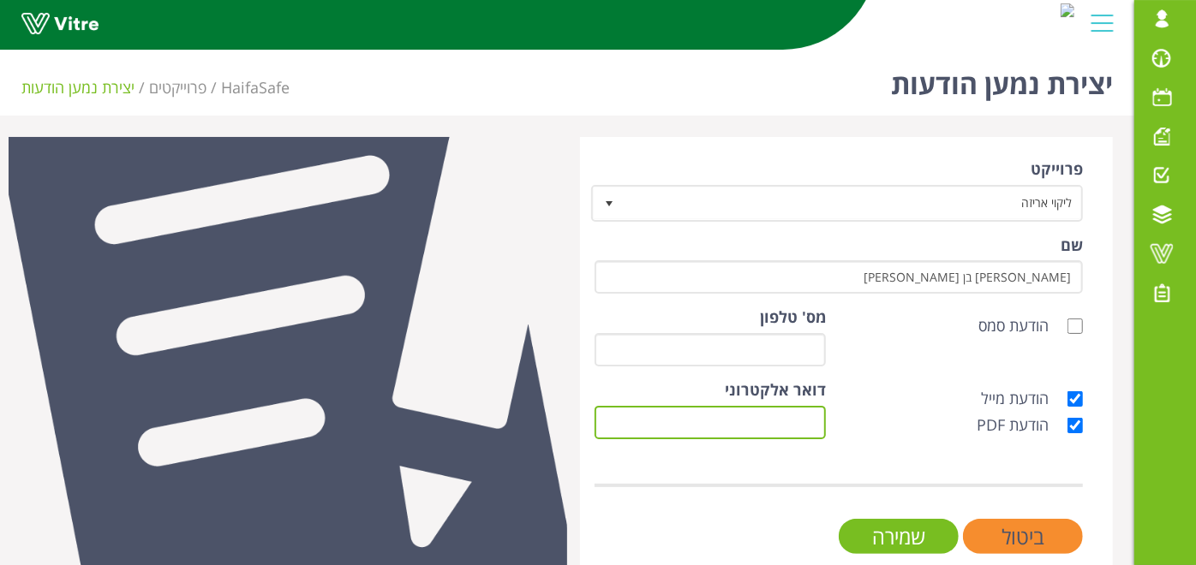
click at [794, 428] on input "דואר אלקטרוני" at bounding box center [710, 422] width 231 height 33
paste input "[EMAIL_ADDRESS][DOMAIN_NAME]"
type input "[EMAIL_ADDRESS][DOMAIN_NAME]"
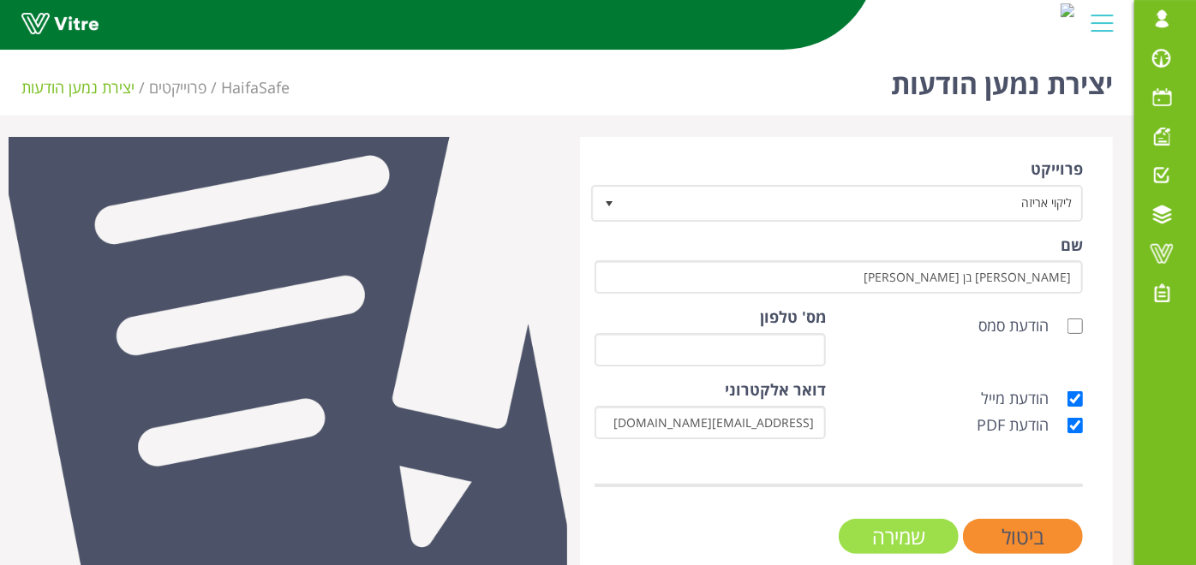
click at [921, 524] on input "שמירה" at bounding box center [899, 536] width 120 height 35
